Goal: Information Seeking & Learning: Compare options

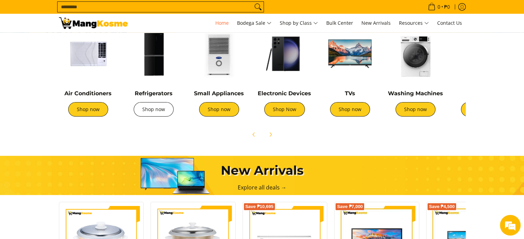
scroll to position [0, 548]
click at [149, 111] on link "Shop now" at bounding box center [154, 109] width 40 height 14
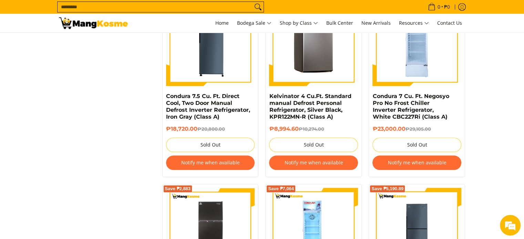
scroll to position [689, 0]
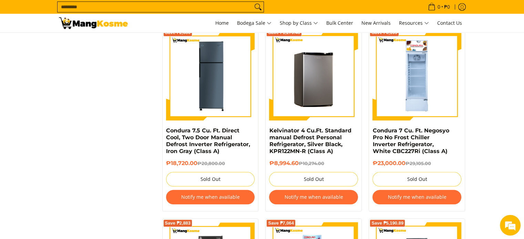
click at [302, 86] on img at bounding box center [313, 76] width 89 height 89
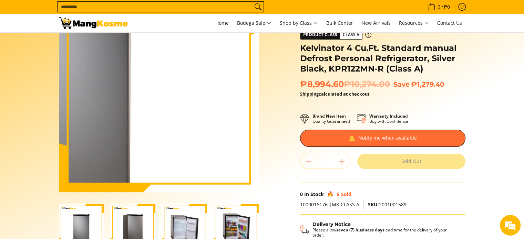
scroll to position [103, 0]
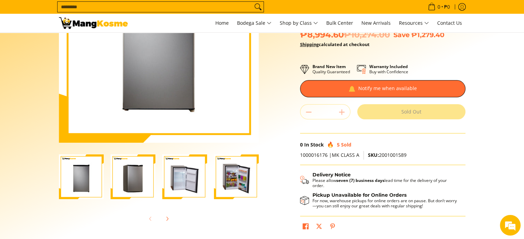
click at [137, 172] on img "Kelvinator 4 Cu.Ft. Standard manual Defrost Personal Refrigerator, Silver Black…" at bounding box center [133, 177] width 45 height 45
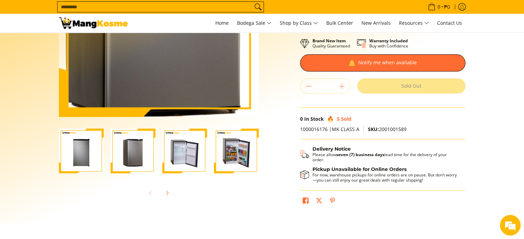
scroll to position [138, 0]
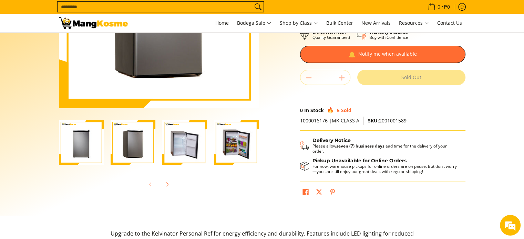
click at [170, 151] on img "Kelvinator 4 Cu.Ft. Standard manual Defrost Personal Refrigerator, Silver Black…" at bounding box center [184, 142] width 45 height 45
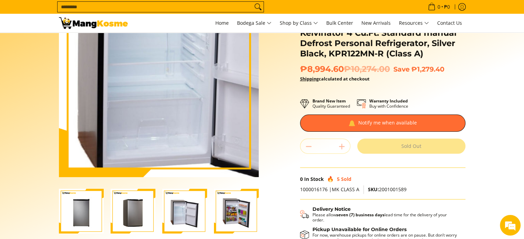
scroll to position [0, 0]
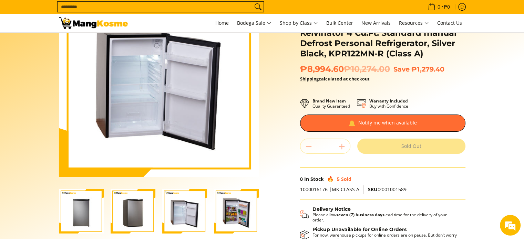
click at [238, 222] on img "Kelvinator 4 Cu.Ft. Standard manual Defrost Personal Refrigerator, Silver Black…" at bounding box center [236, 211] width 45 height 45
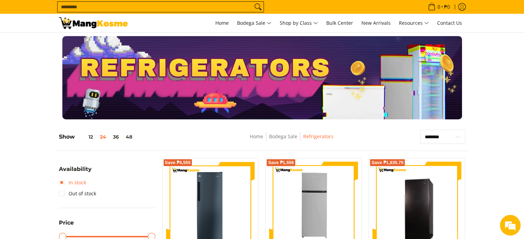
click at [61, 184] on link "In stock" at bounding box center [72, 182] width 27 height 11
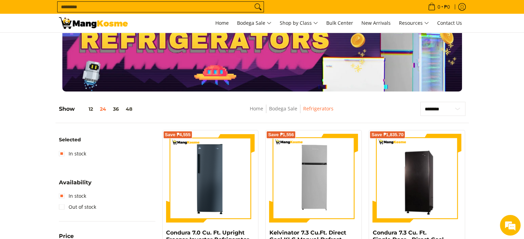
scroll to position [62, 0]
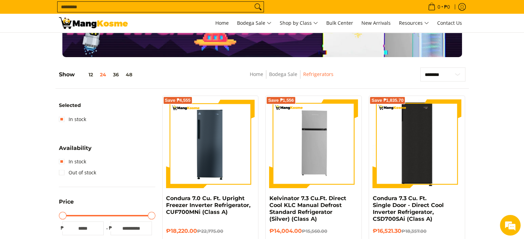
click at [434, 128] on img at bounding box center [416, 144] width 89 height 89
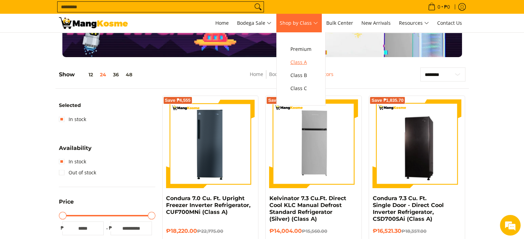
click at [302, 63] on span "Class A" at bounding box center [300, 62] width 21 height 9
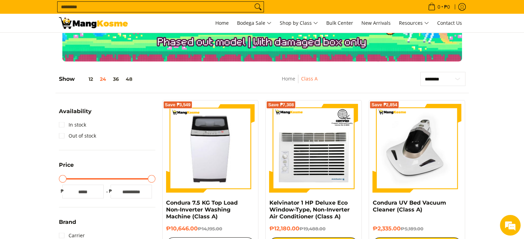
scroll to position [34, 0]
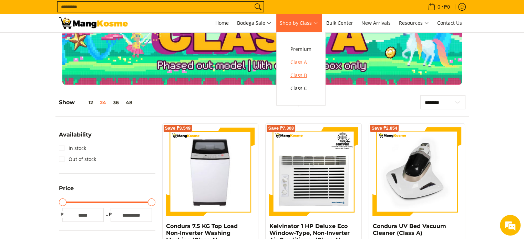
click at [302, 77] on span "Class B" at bounding box center [300, 75] width 21 height 9
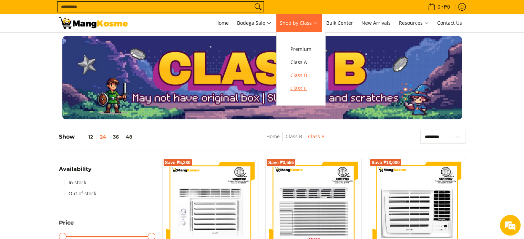
click at [300, 89] on span "Class C" at bounding box center [300, 88] width 21 height 9
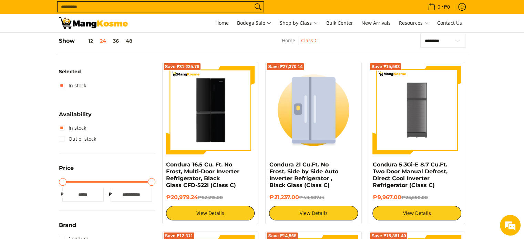
scroll to position [97, 0]
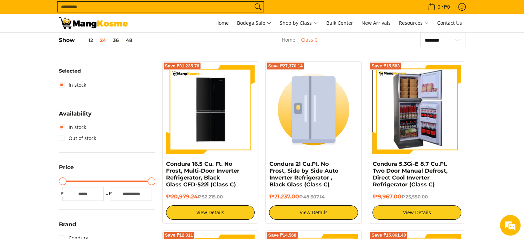
click at [417, 128] on img at bounding box center [416, 109] width 89 height 89
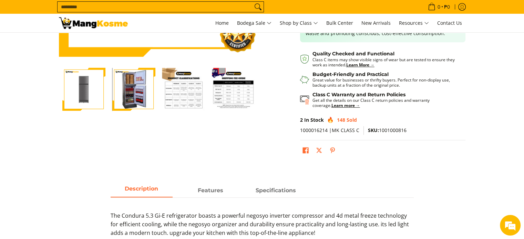
scroll to position [207, 0]
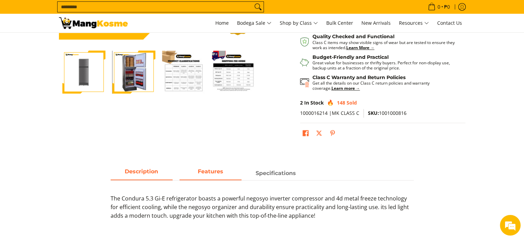
click at [220, 172] on span "Features" at bounding box center [211, 173] width 62 height 12
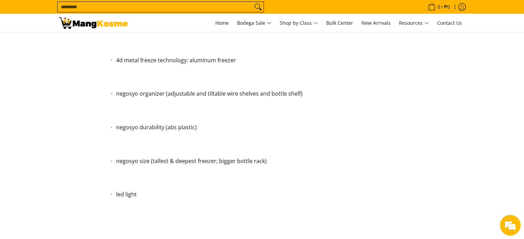
scroll to position [310, 0]
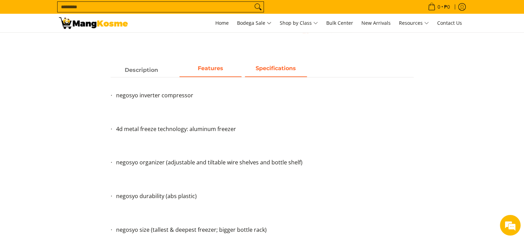
click at [277, 66] on span "Specifications" at bounding box center [276, 70] width 62 height 12
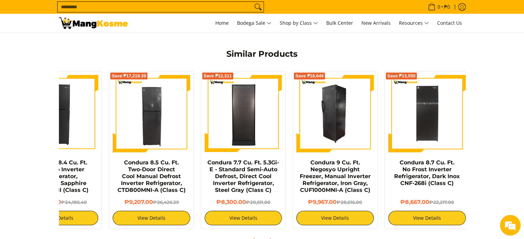
scroll to position [0, 46]
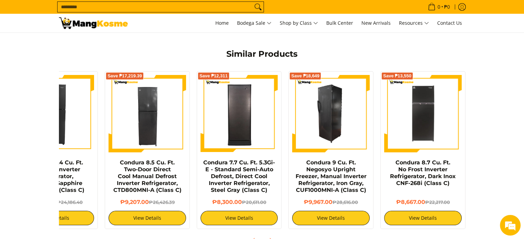
drag, startPoint x: 418, startPoint y: 132, endPoint x: 314, endPoint y: 132, distance: 103.7
click at [314, 132] on div "Save ₱18,649 Condura 9 Cu. Ft. Negosyo Upright Freezer, Manual Inverter Refrige…" at bounding box center [330, 150] width 85 height 158
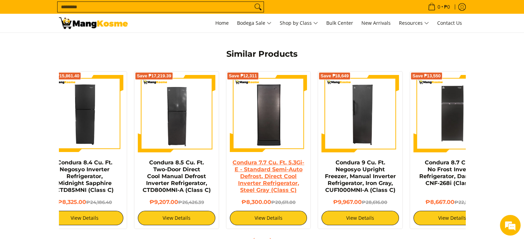
scroll to position [0, 0]
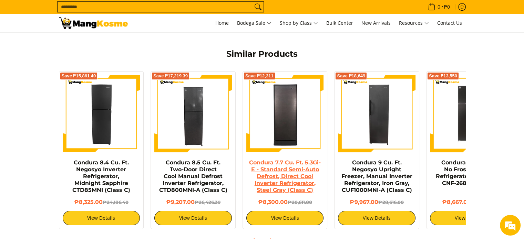
drag, startPoint x: 195, startPoint y: 174, endPoint x: 269, endPoint y: 178, distance: 74.9
click at [269, 178] on div "Save ₱12,311 Condura 7.7 Cu. Ft. 5.3Gi-E - Standard Semi-Auto Defrost, Direct C…" at bounding box center [285, 149] width 92 height 162
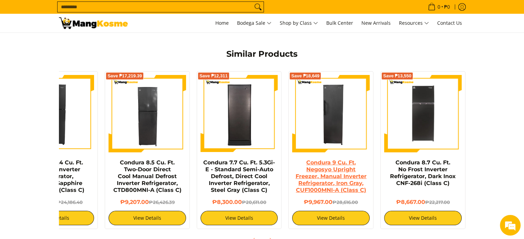
drag, startPoint x: 391, startPoint y: 176, endPoint x: 300, endPoint y: 174, distance: 90.3
click at [300, 174] on link "Condura 9 Cu. Ft. Negosyo Upright Freezer, Manual Inverter Refrigerator, Iron G…" at bounding box center [331, 177] width 71 height 34
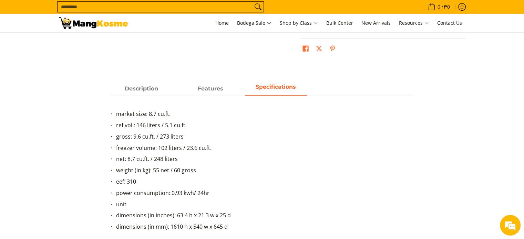
scroll to position [276, 0]
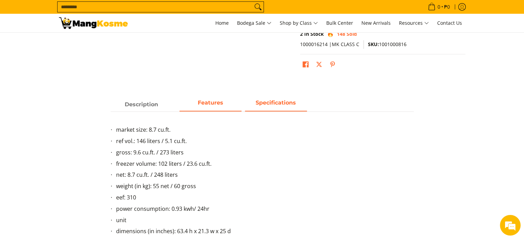
click at [205, 102] on span "Features" at bounding box center [211, 105] width 62 height 12
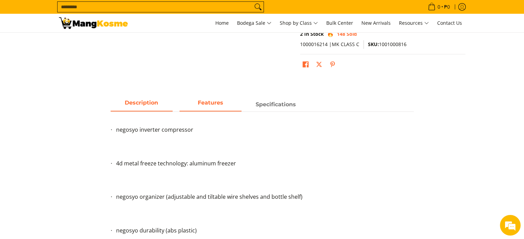
click at [149, 100] on span "Description" at bounding box center [142, 105] width 62 height 12
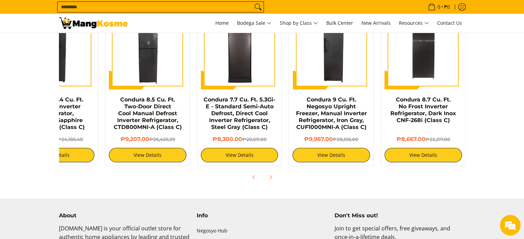
scroll to position [448, 0]
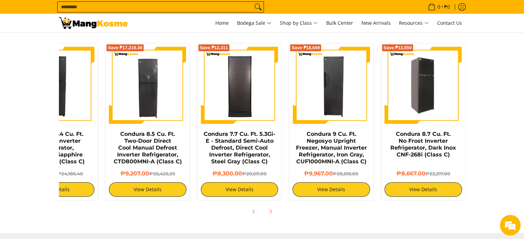
click at [443, 86] on img at bounding box center [424, 85] width 78 height 75
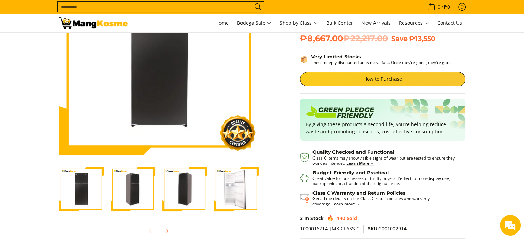
scroll to position [138, 0]
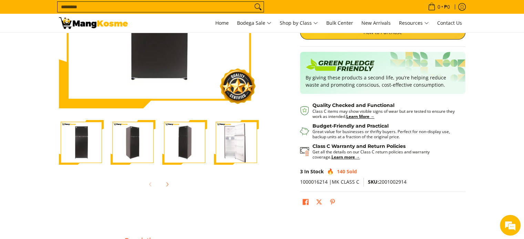
click at [139, 143] on img "Condura 8.7 Cu. Ft. No Frost Inverter Refrigerator, Dark Inox CNF-268i (Class C…" at bounding box center [133, 143] width 45 height 44
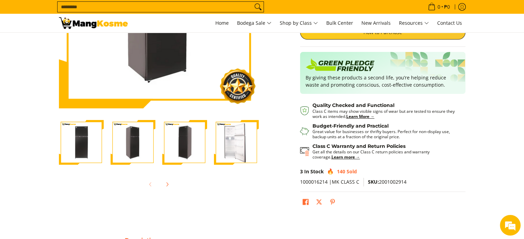
click at [188, 142] on img "Condura 8.7 Cu. Ft. No Frost Inverter Refrigerator, Dark Inox CNF-268i (Class C…" at bounding box center [184, 143] width 45 height 44
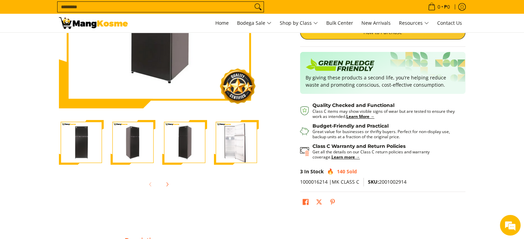
click at [240, 140] on img "Condura 8.7 Cu. Ft. No Frost Inverter Refrigerator, Dark Inox CNF-268i (Class C…" at bounding box center [236, 143] width 45 height 44
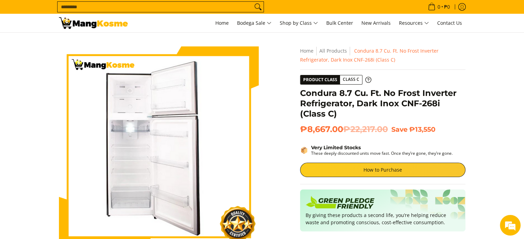
scroll to position [0, 0]
click at [500, 103] on section "Skip to Main Content Enable zoom Disable zoom Enable zoom Disable zoom Enable z…" at bounding box center [262, 198] width 524 height 331
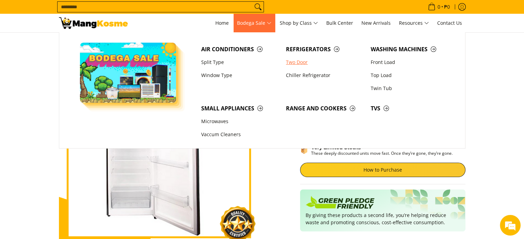
click at [305, 61] on link "Two Door" at bounding box center [325, 62] width 85 height 13
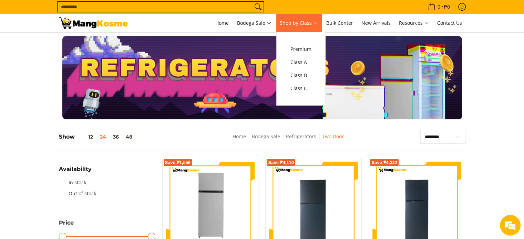
click at [316, 23] on span "Shop by Class" at bounding box center [299, 23] width 38 height 9
click at [307, 90] on span "Class C" at bounding box center [300, 88] width 21 height 9
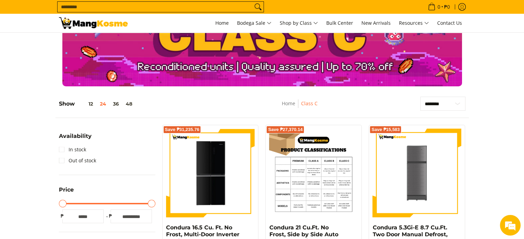
scroll to position [69, 0]
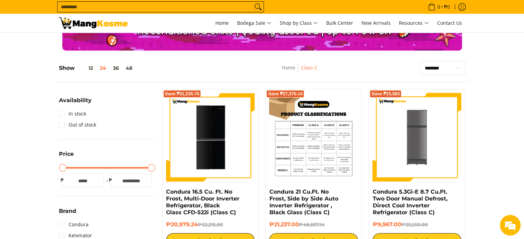
click at [312, 152] on img at bounding box center [313, 137] width 89 height 89
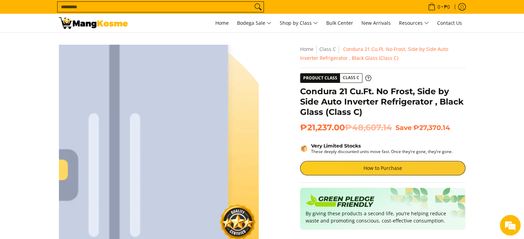
scroll to position [172, 0]
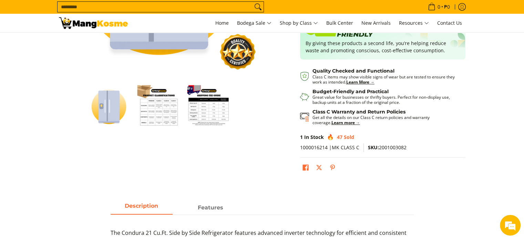
click at [157, 111] on img "Condura 21 Cu.Ft. No Frost, Side by Side Auto Inverter Refrigerator , Black Gla…" at bounding box center [158, 106] width 43 height 43
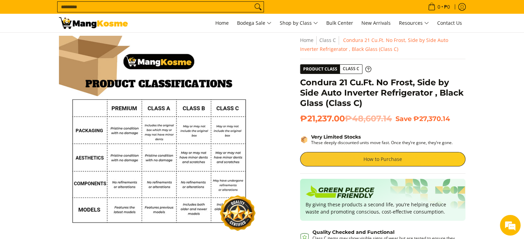
scroll to position [0, 0]
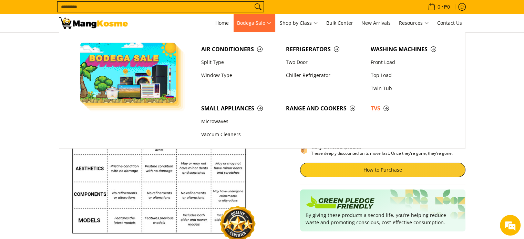
click at [386, 108] on span "TVs" at bounding box center [410, 108] width 78 height 9
